Goal: Information Seeking & Learning: Find specific fact

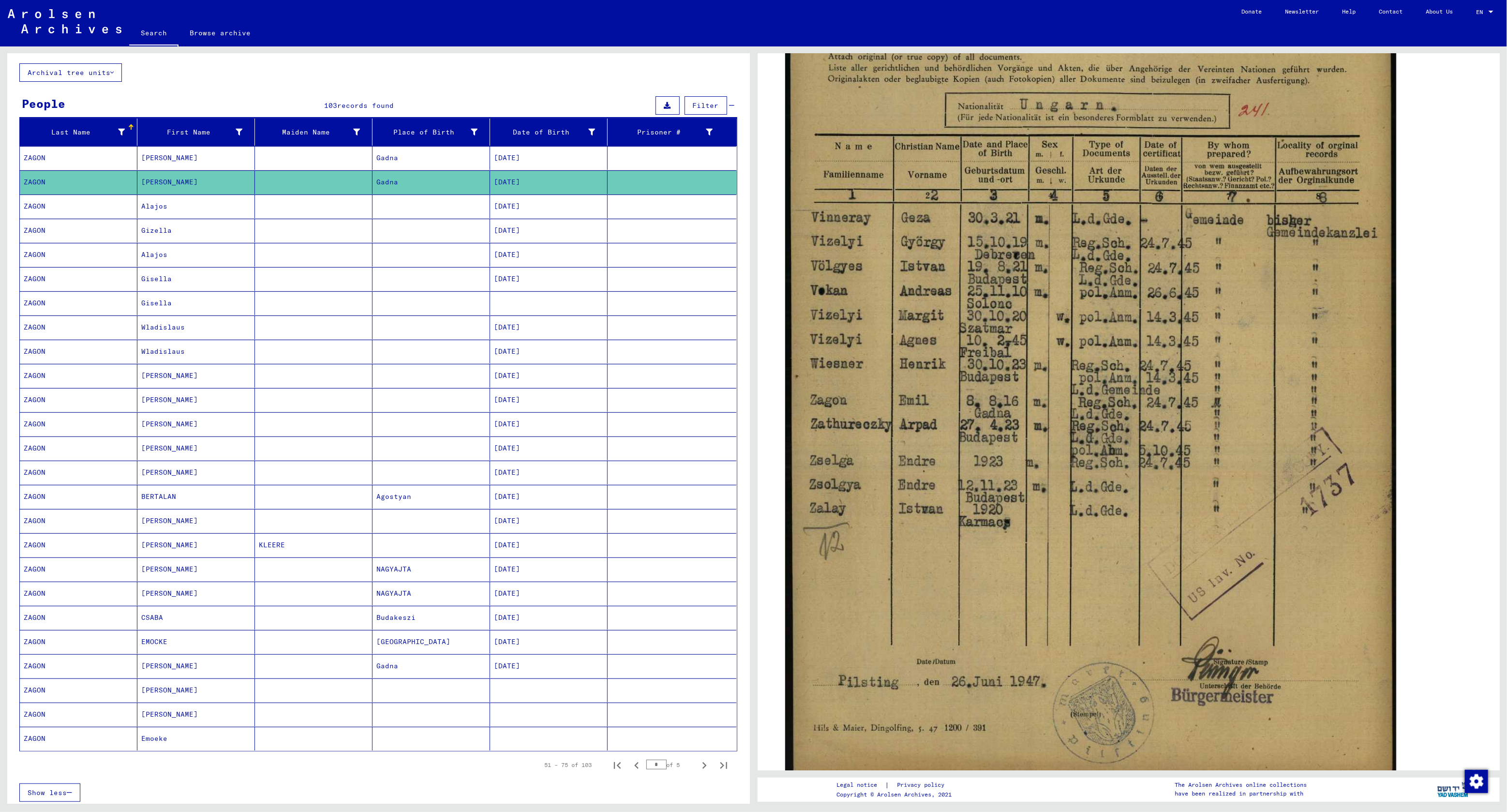
scroll to position [72, 0]
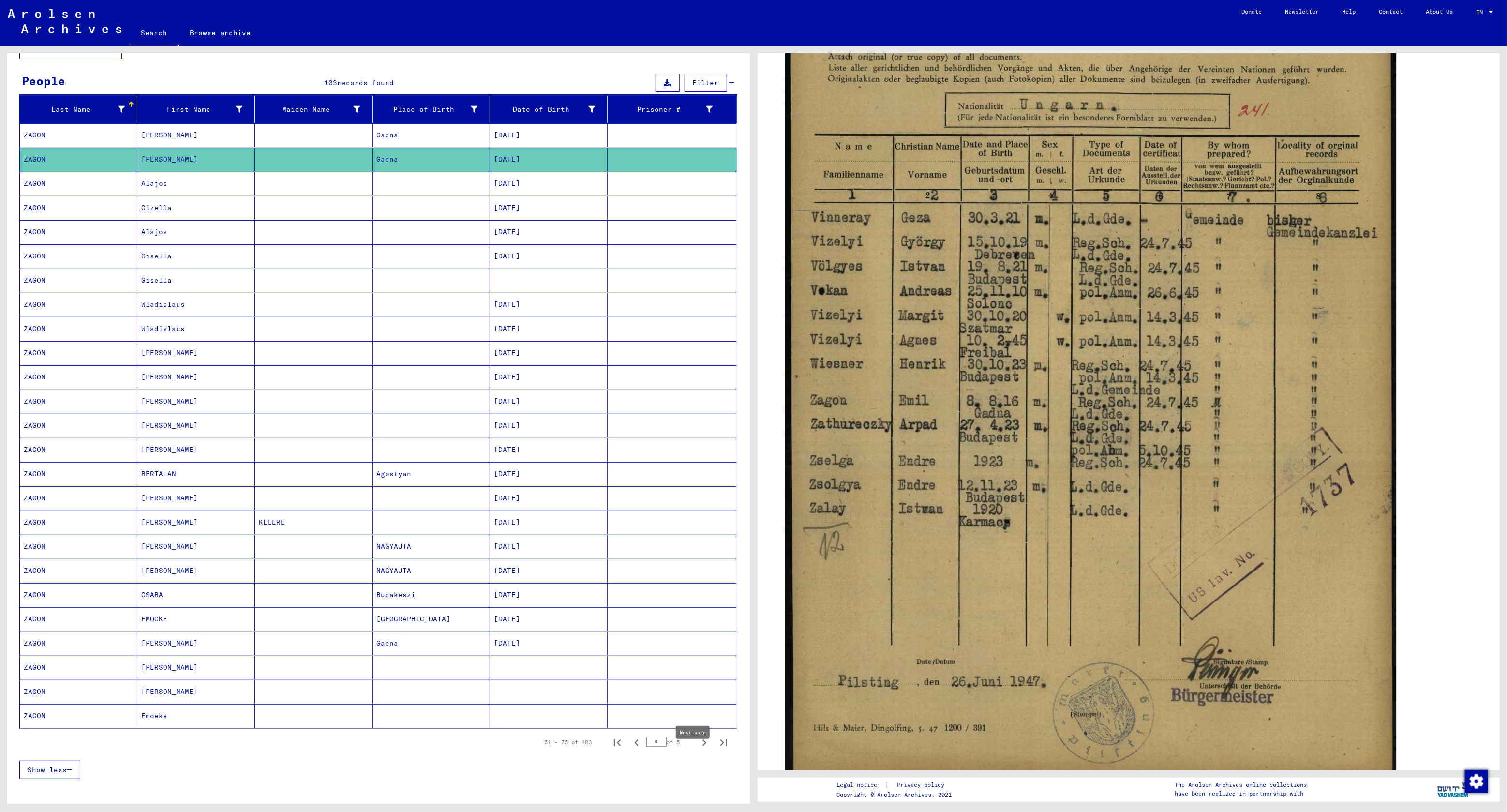
click at [698, 749] on icon "Next page" at bounding box center [705, 742] width 14 height 14
type input "*"
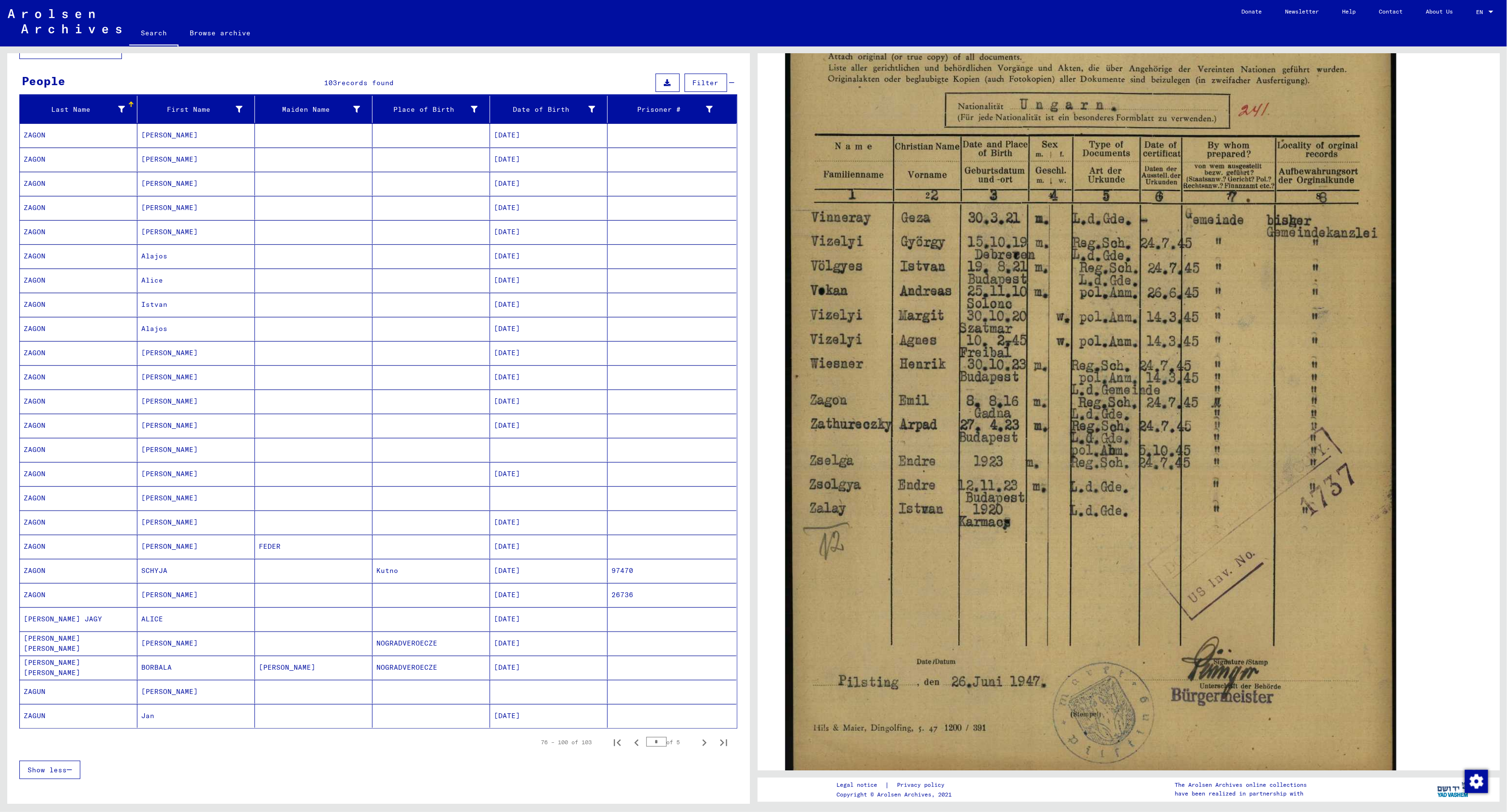
click at [183, 312] on mat-cell "Istvan" at bounding box center [196, 304] width 118 height 24
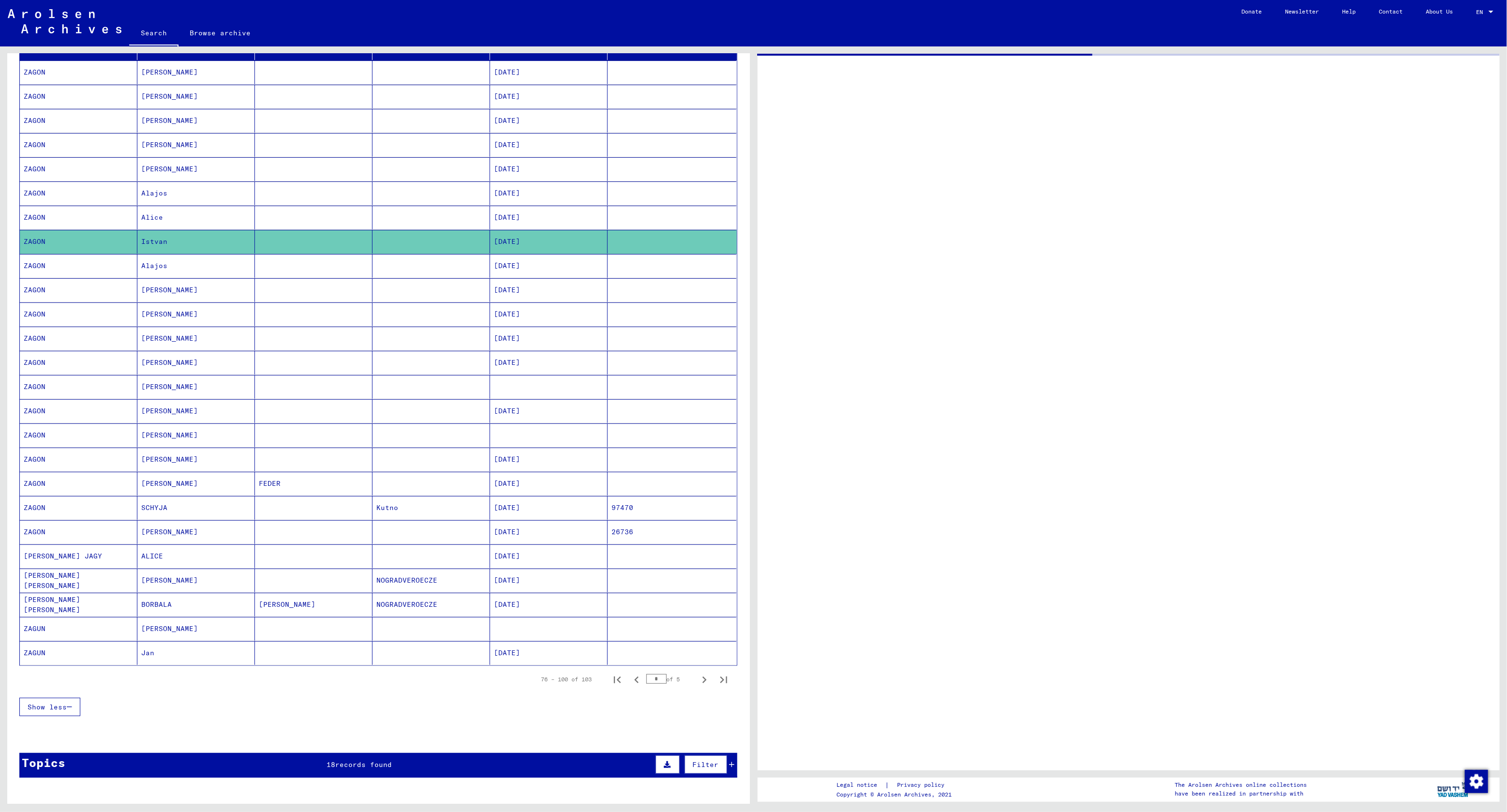
scroll to position [218, 0]
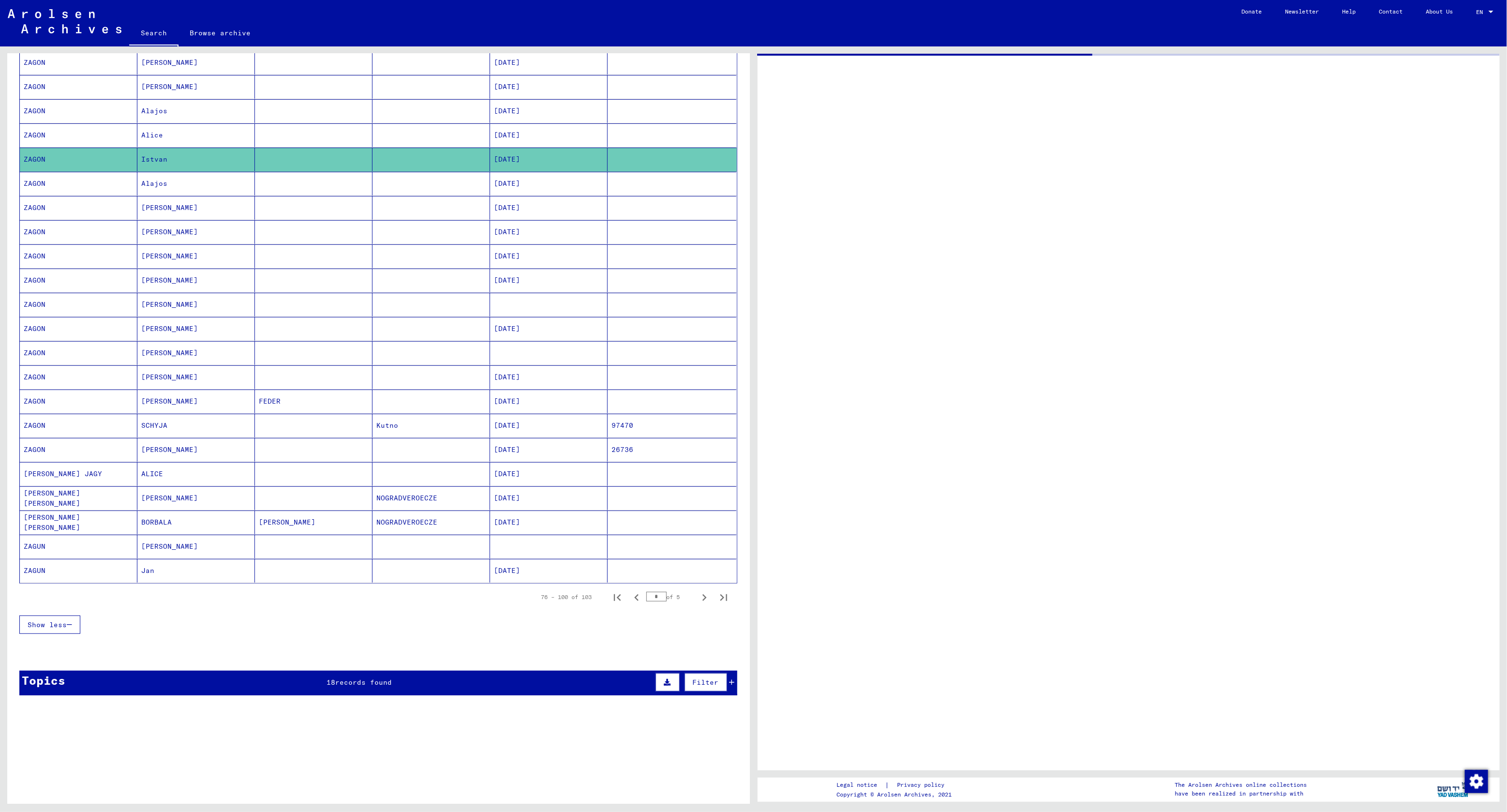
click at [176, 238] on mat-cell "[PERSON_NAME]" at bounding box center [196, 232] width 118 height 24
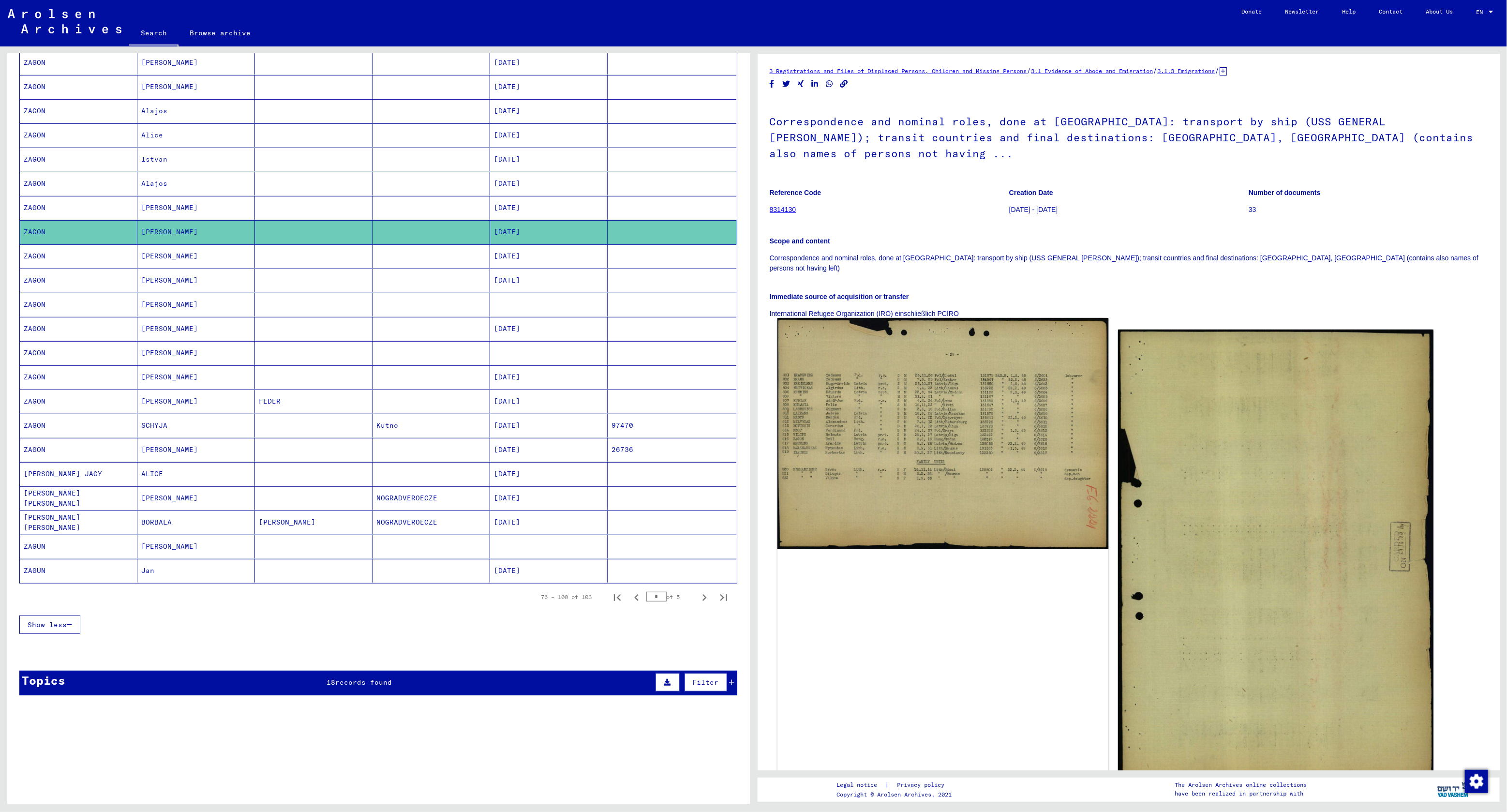
click at [993, 366] on img at bounding box center [942, 433] width 332 height 231
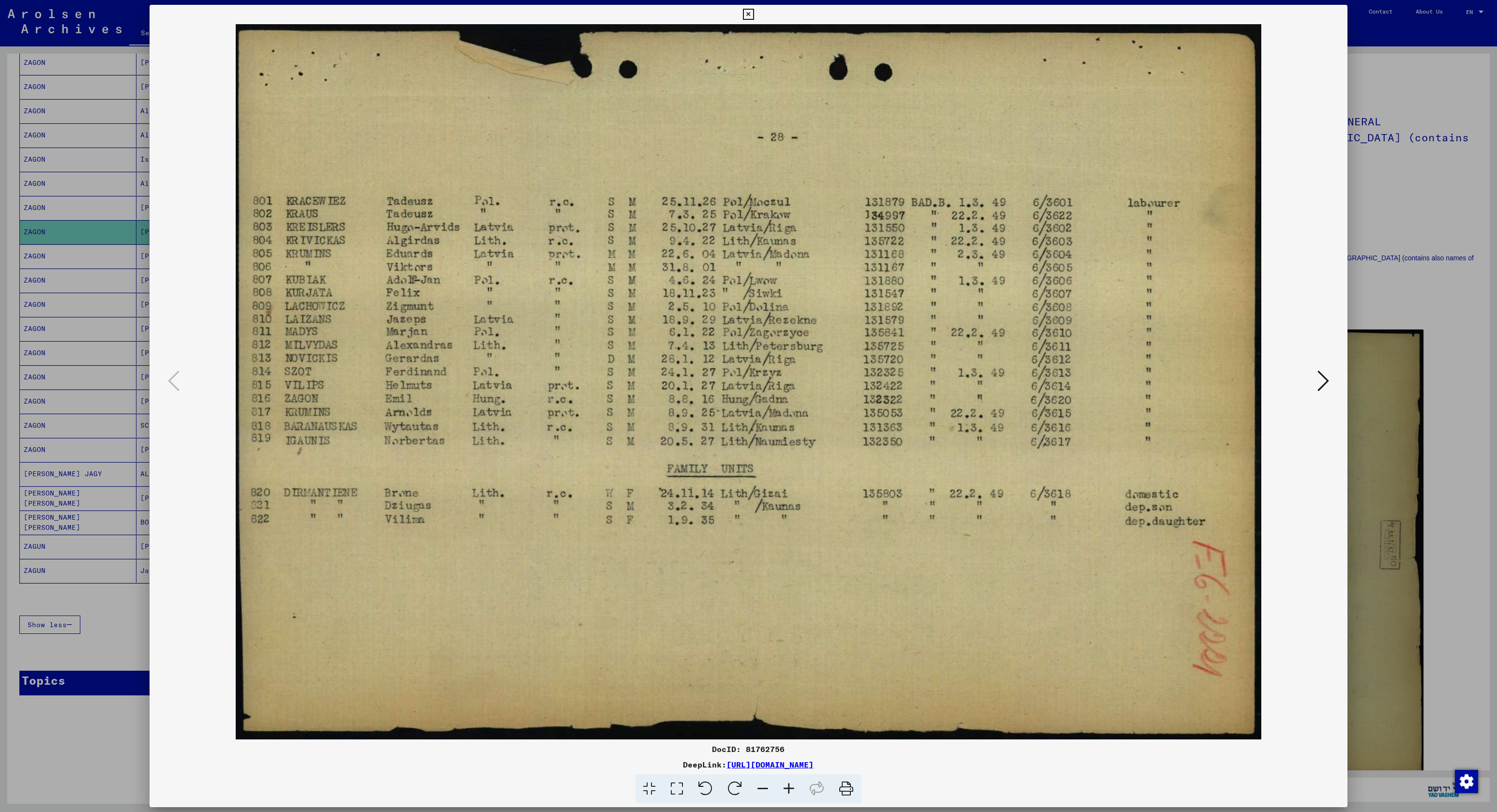
drag, startPoint x: 39, startPoint y: 493, endPoint x: 44, endPoint y: 494, distance: 5.1
click at [42, 493] on div at bounding box center [748, 406] width 1497 height 812
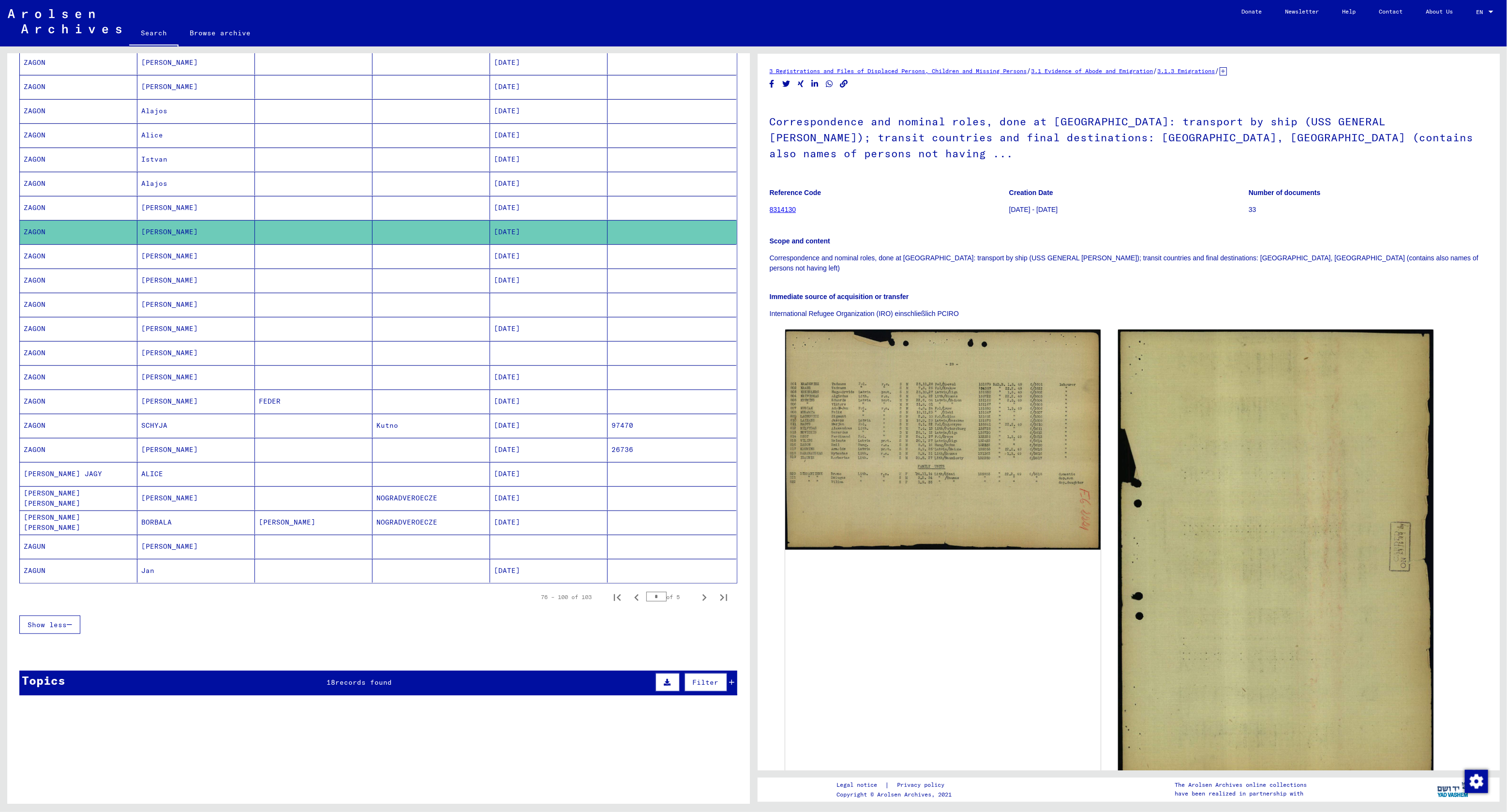
click at [219, 261] on mat-cell "[PERSON_NAME]" at bounding box center [196, 256] width 118 height 24
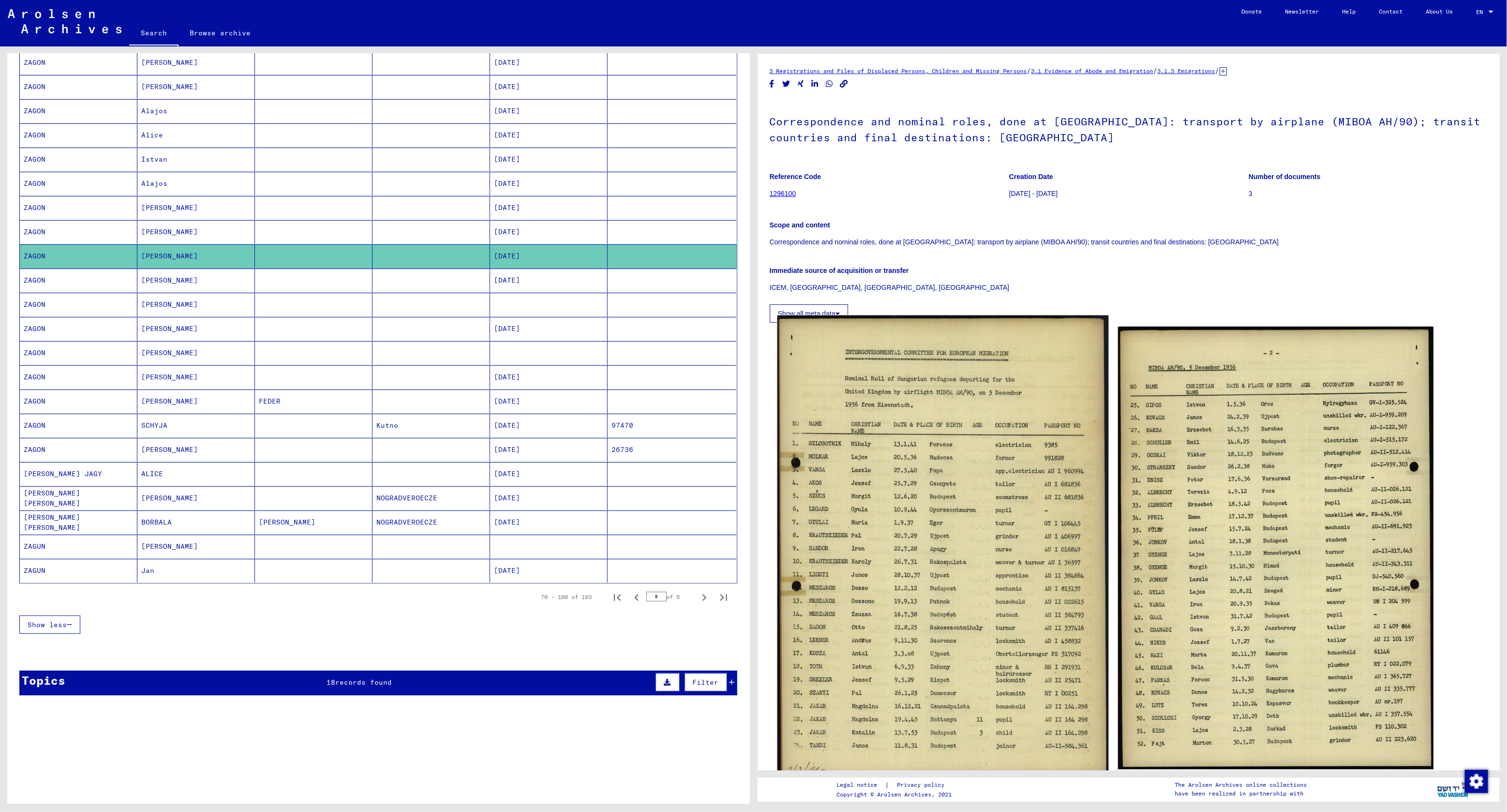
click at [946, 487] on img at bounding box center [942, 546] width 332 height 462
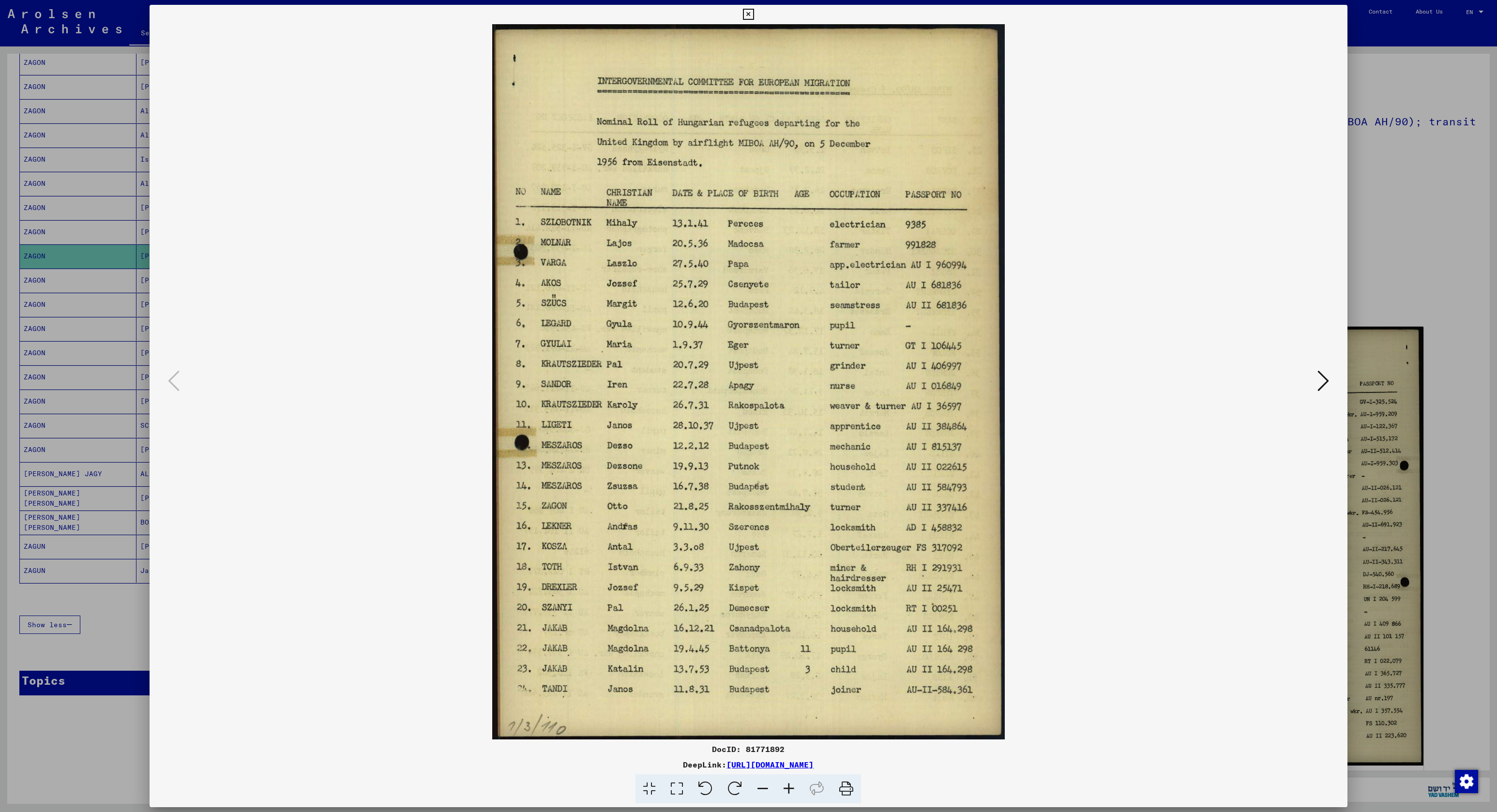
click at [1337, 377] on div at bounding box center [748, 382] width 1197 height 715
click at [1326, 379] on icon at bounding box center [1323, 381] width 12 height 23
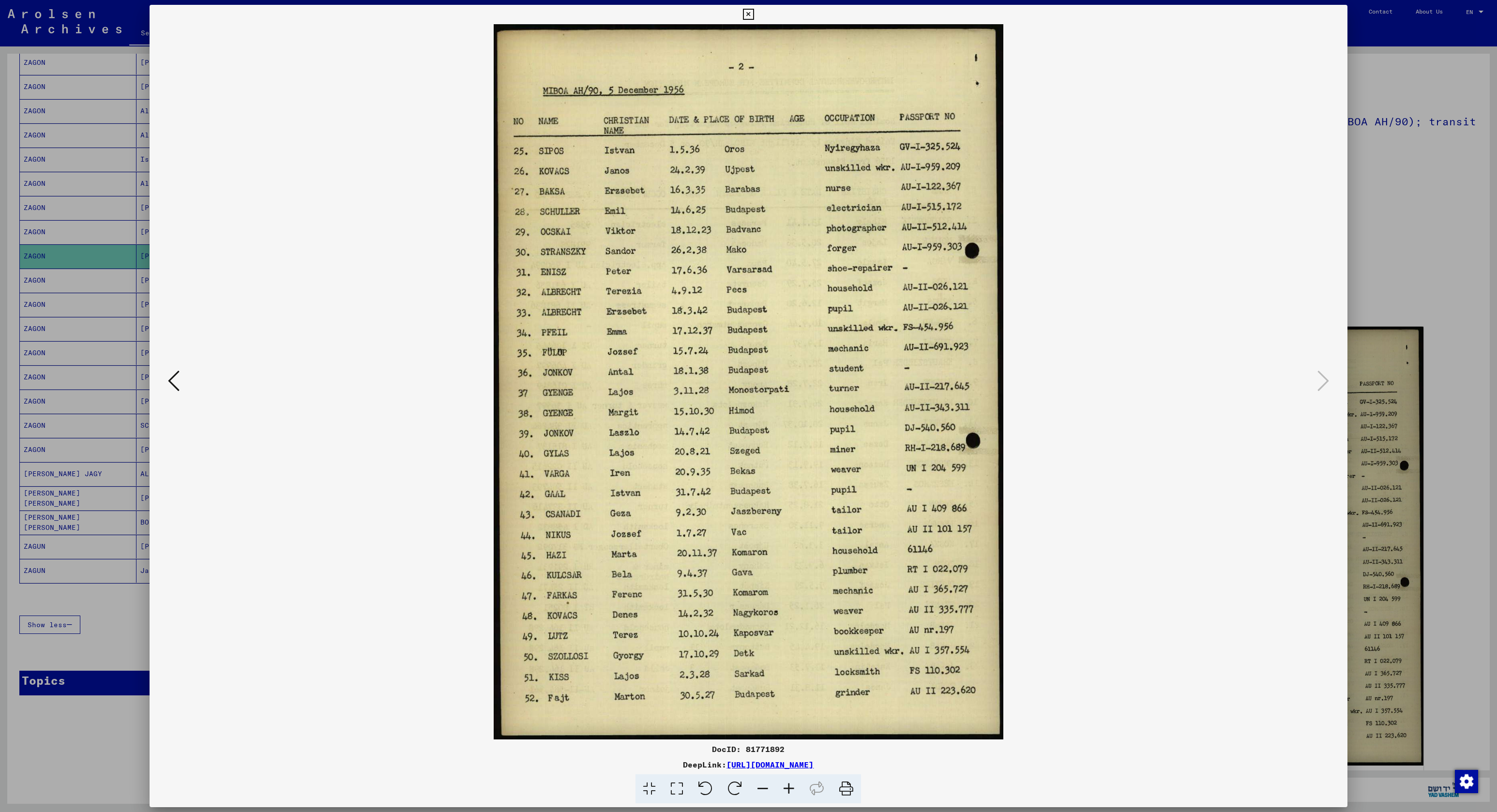
click at [110, 608] on div at bounding box center [748, 406] width 1497 height 812
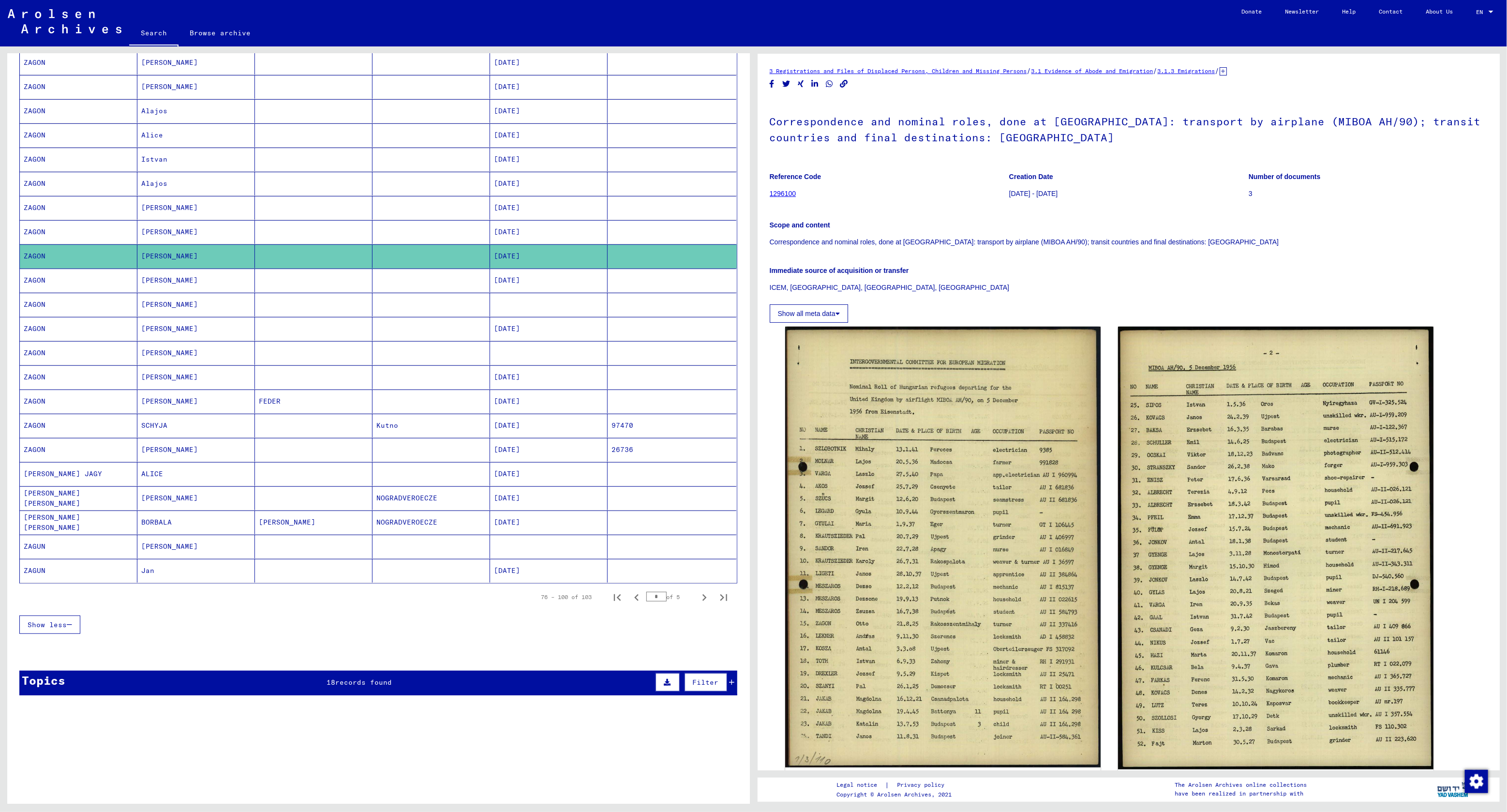
click at [173, 283] on mat-cell "[PERSON_NAME]" at bounding box center [196, 280] width 118 height 24
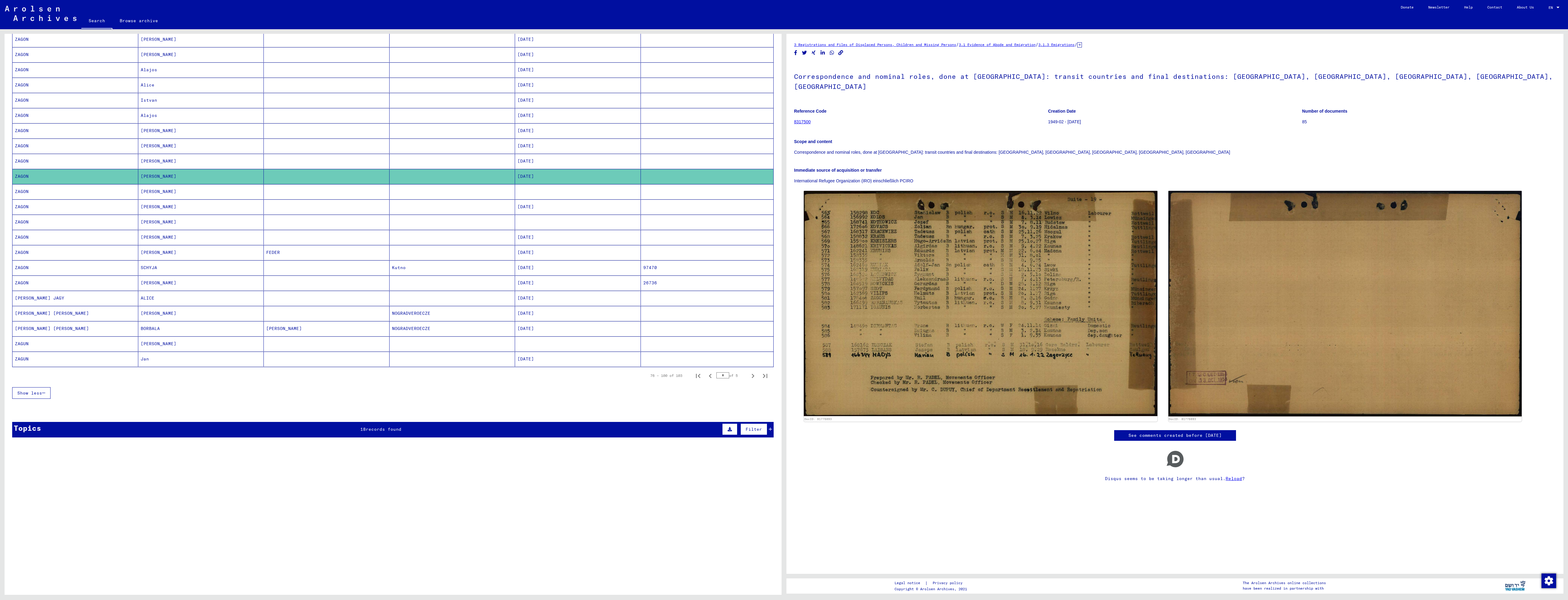
click at [264, 192] on mat-cell at bounding box center [326, 192] width 126 height 15
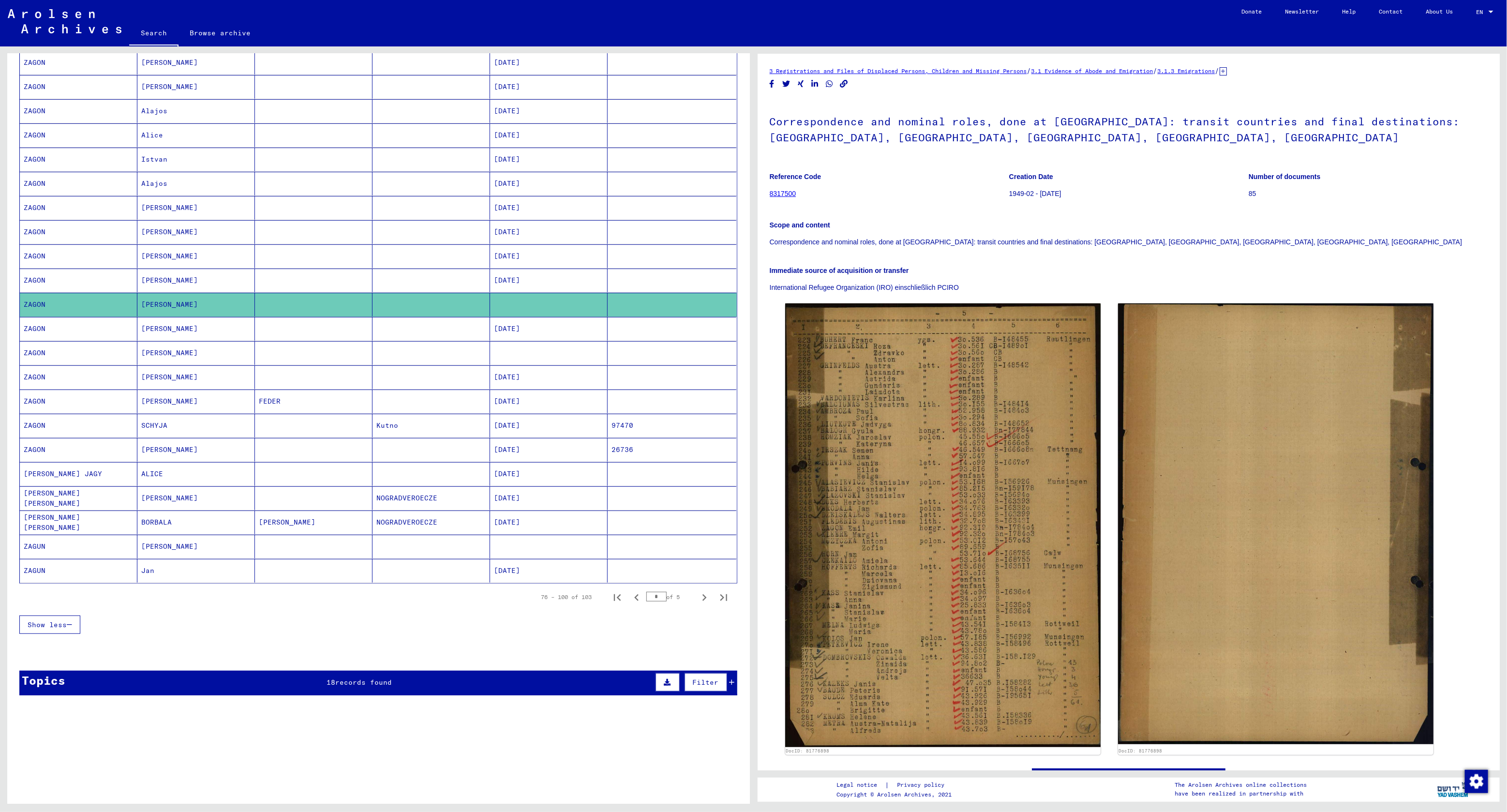
click at [266, 328] on mat-cell at bounding box center [314, 329] width 118 height 24
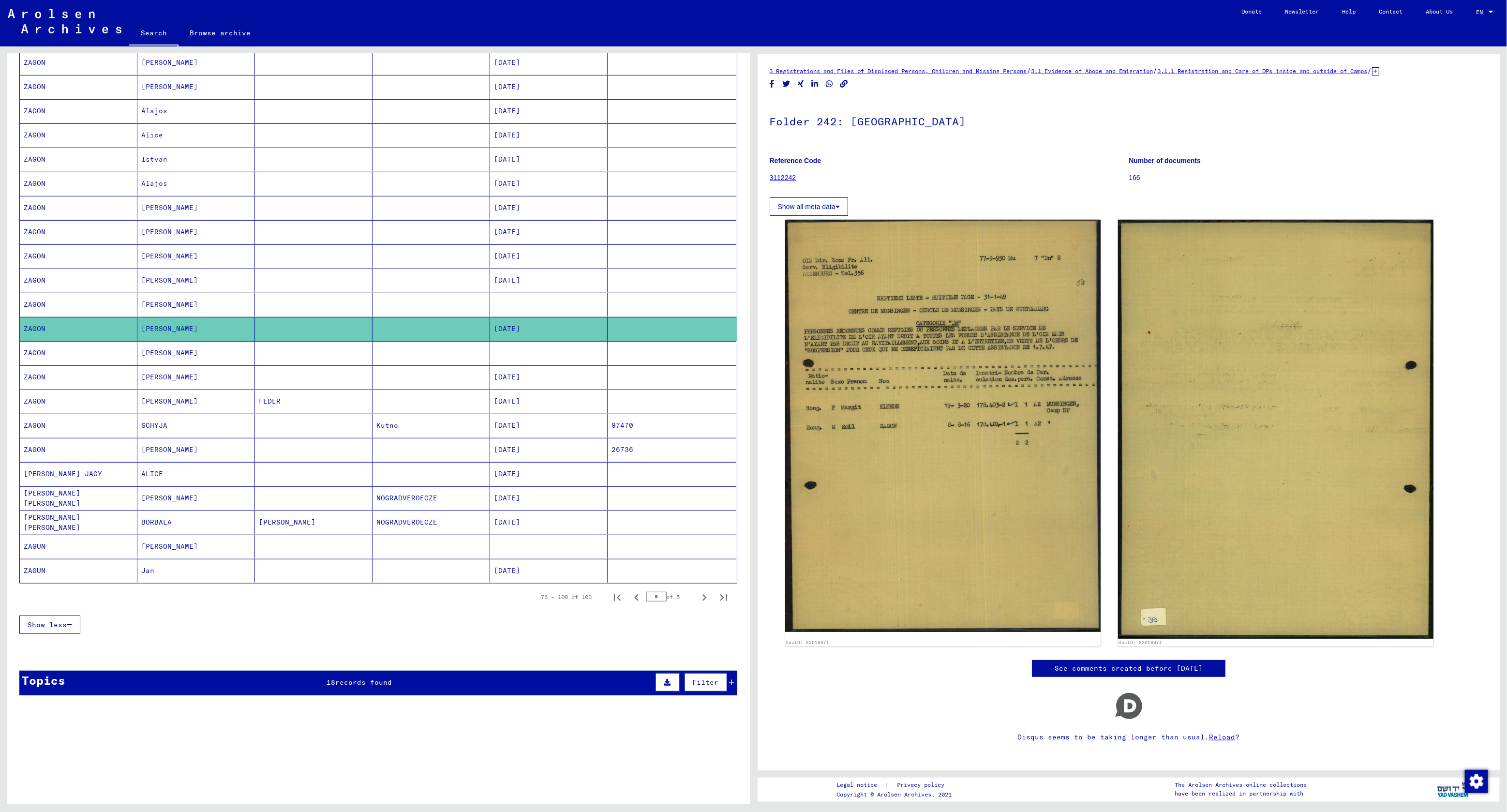
click at [159, 360] on mat-cell "[PERSON_NAME]" at bounding box center [196, 353] width 118 height 24
